Goal: Information Seeking & Learning: Learn about a topic

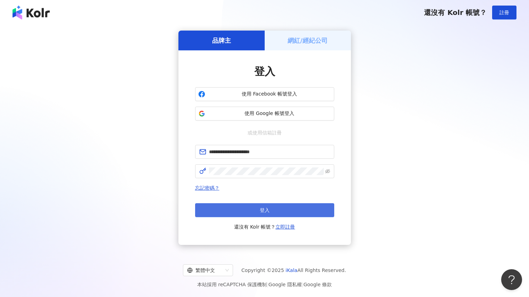
click at [251, 205] on button "登入" at bounding box center [264, 211] width 139 height 14
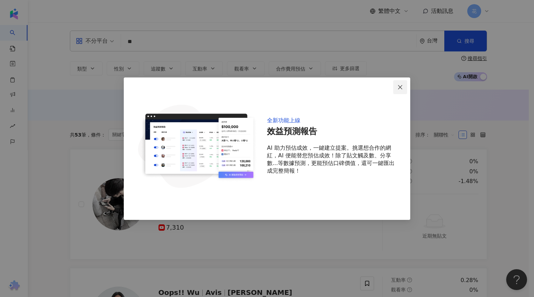
click at [406, 88] on span "Close" at bounding box center [400, 88] width 14 height 6
click at [405, 87] on span "Close" at bounding box center [400, 88] width 14 height 6
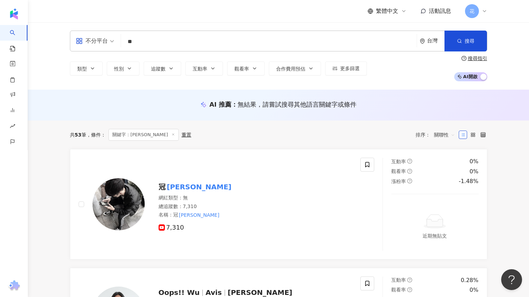
click at [211, 43] on input "**" at bounding box center [269, 41] width 290 height 13
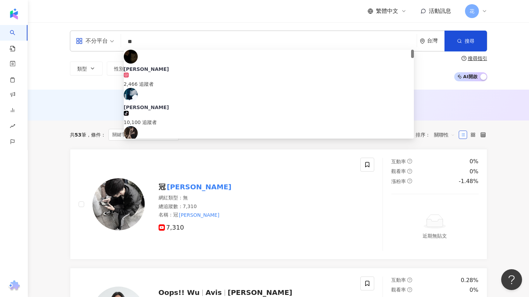
type input "*"
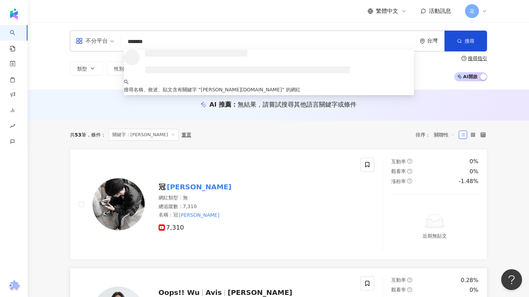
type input "********"
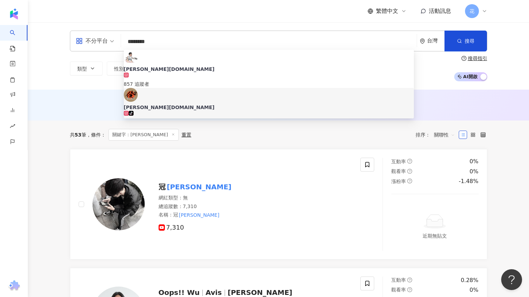
click at [176, 104] on div "[PERSON_NAME][DOMAIN_NAME]" at bounding box center [269, 107] width 290 height 7
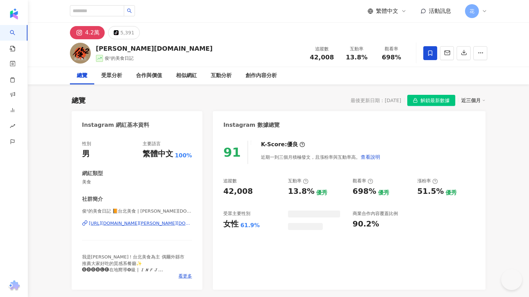
click at [427, 100] on span "解鎖最新數據" at bounding box center [435, 100] width 29 height 11
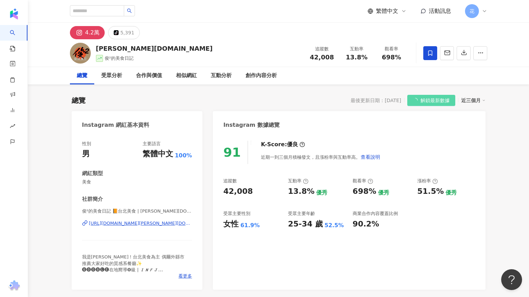
click at [464, 50] on icon "button" at bounding box center [464, 52] width 6 height 6
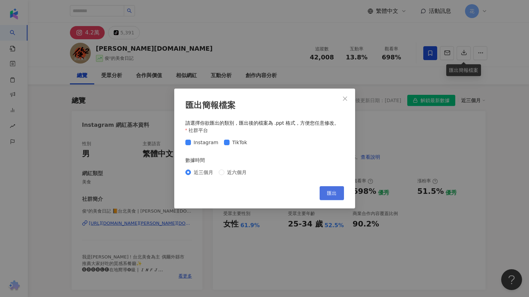
click at [340, 194] on button "匯出" at bounding box center [332, 193] width 24 height 14
click at [344, 100] on icon "close" at bounding box center [345, 99] width 6 height 6
